Goal: Task Accomplishment & Management: Complete application form

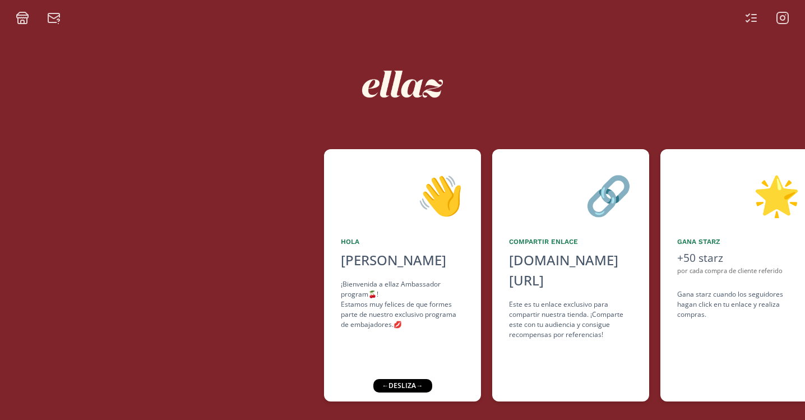
click at [753, 20] on icon at bounding box center [750, 17] width 13 height 13
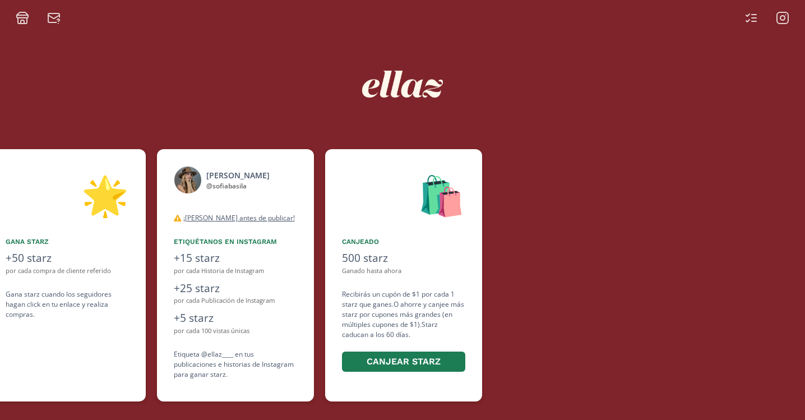
scroll to position [0, 673]
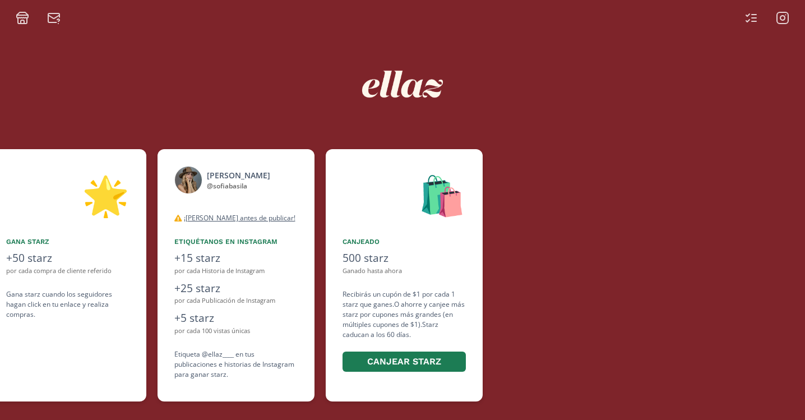
scroll to position [0, 673]
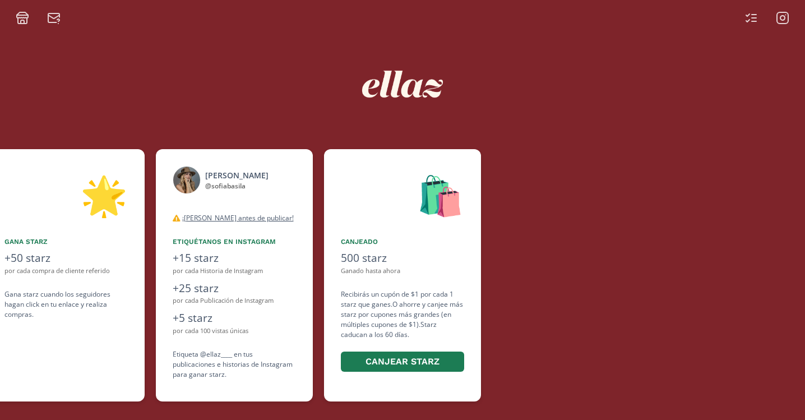
click at [758, 21] on div at bounding box center [767, 17] width 58 height 13
click at [752, 21] on icon at bounding box center [754, 21] width 4 height 0
